Goal: Transaction & Acquisition: Purchase product/service

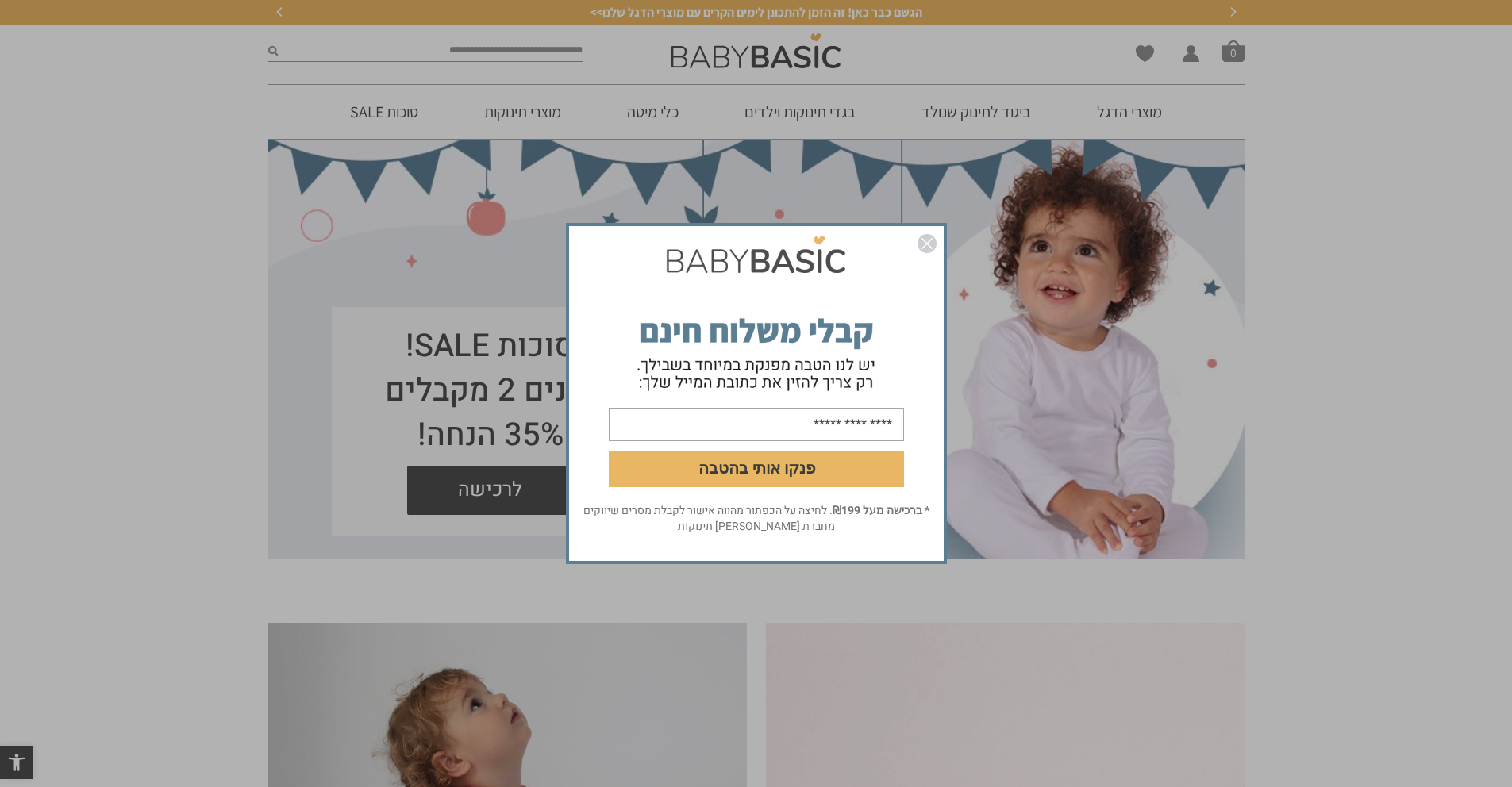
click at [927, 237] on img "סגור" at bounding box center [927, 244] width 19 height 19
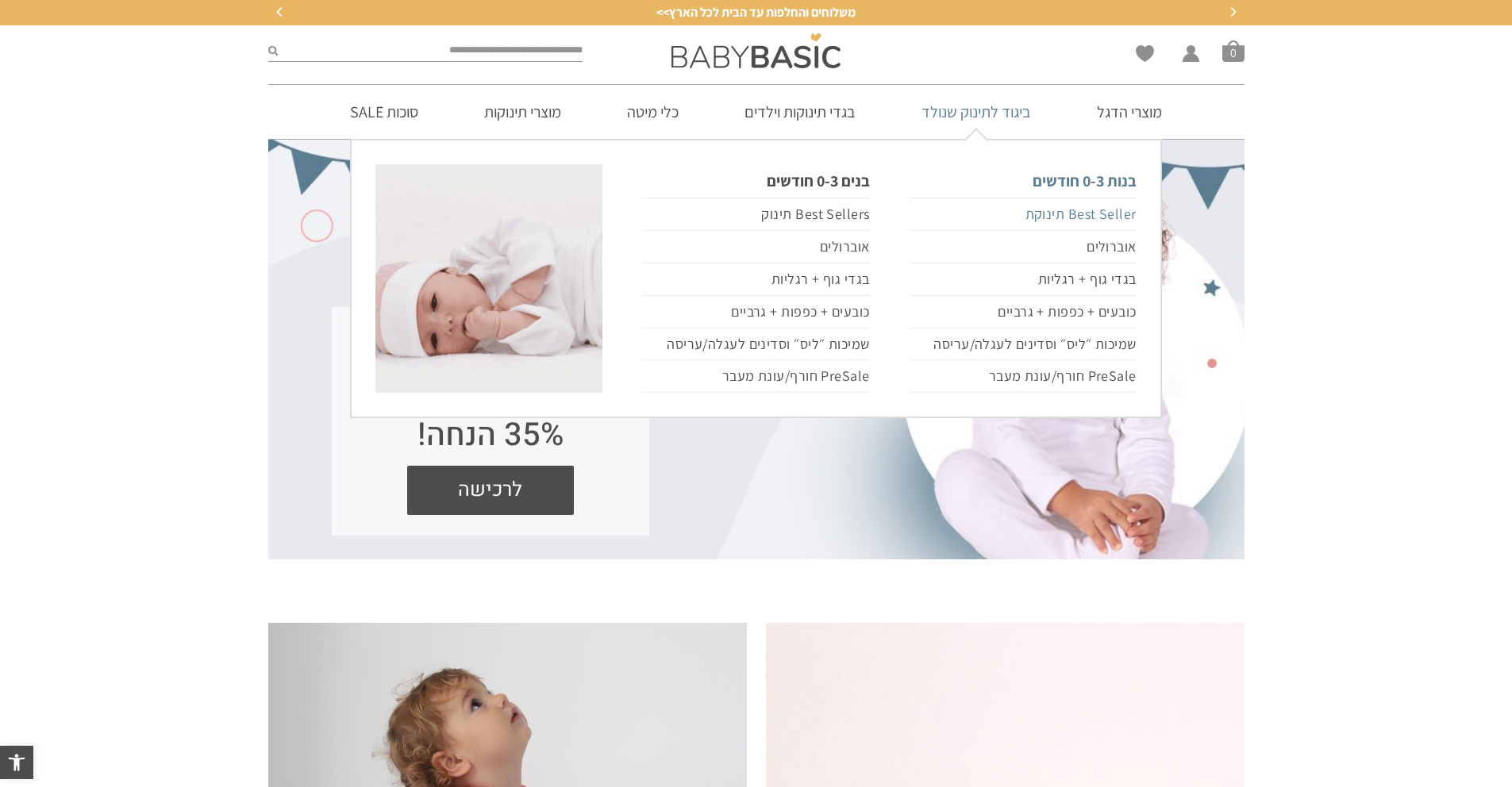
click at [1059, 217] on link "Best Seller תינוקת" at bounding box center [1022, 214] width 227 height 33
